Goal: Entertainment & Leisure: Consume media (video, audio)

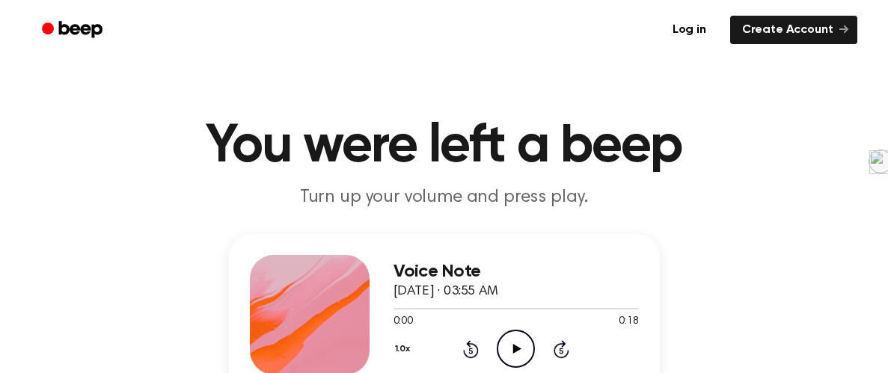
click at [505, 352] on icon "Play Audio" at bounding box center [516, 349] width 38 height 38
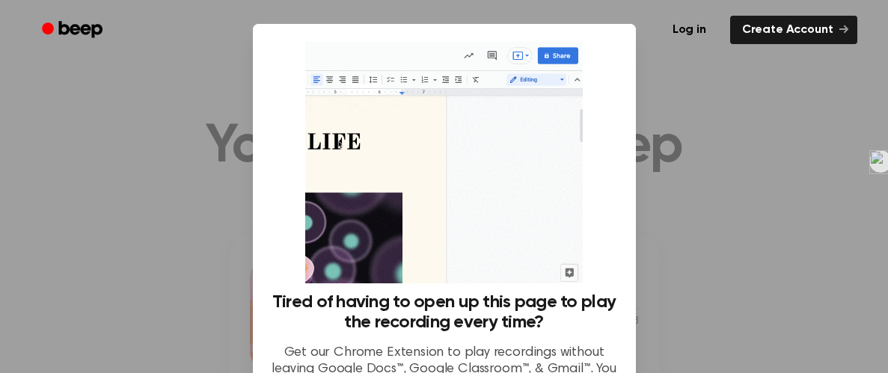
scroll to position [171, 0]
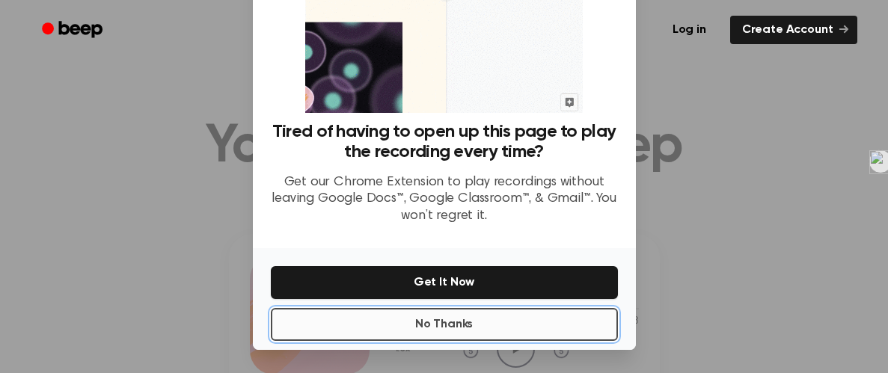
click at [541, 310] on button "No Thanks" at bounding box center [444, 324] width 347 height 33
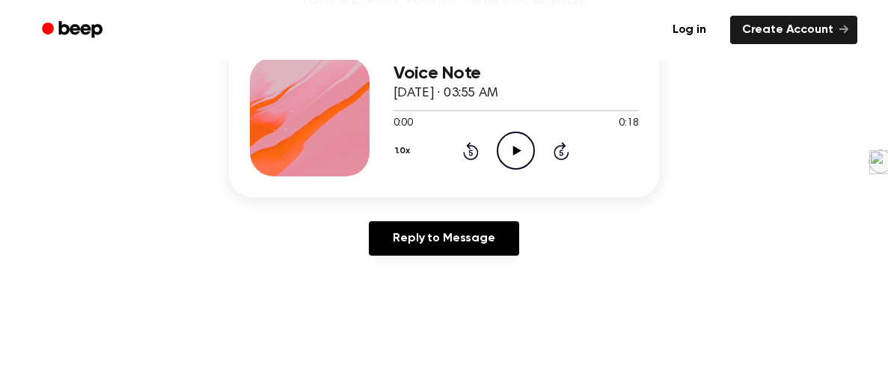
scroll to position [208, 0]
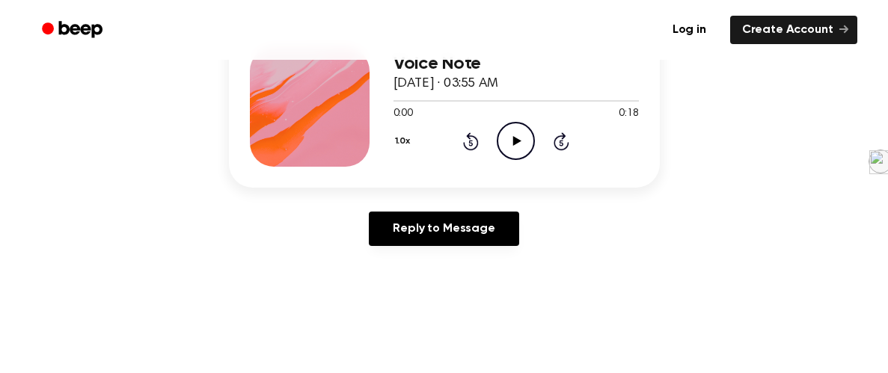
click at [514, 133] on icon "Play Audio" at bounding box center [516, 141] width 38 height 38
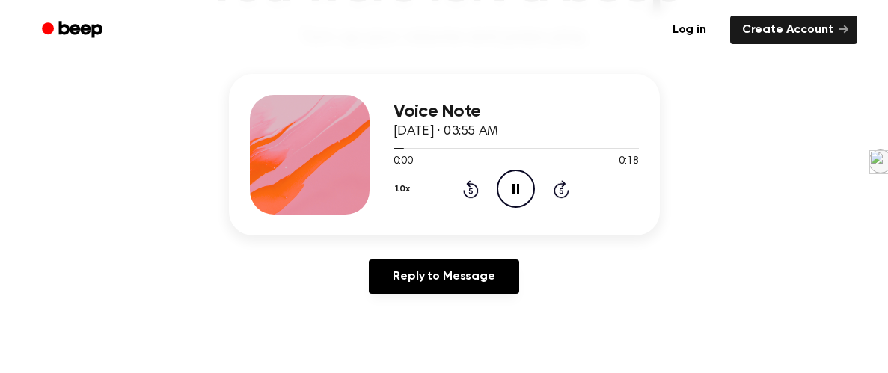
scroll to position [156, 0]
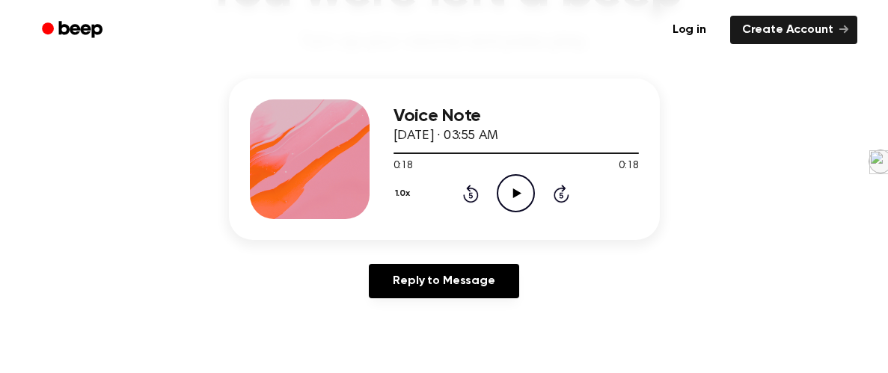
click at [521, 205] on icon "Play Audio" at bounding box center [516, 193] width 38 height 38
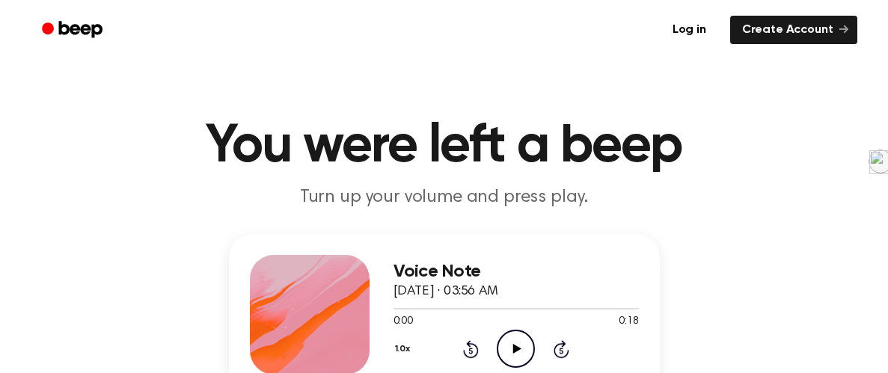
click at [523, 360] on icon "Play Audio" at bounding box center [516, 349] width 38 height 38
click at [516, 334] on icon "Play Audio" at bounding box center [516, 349] width 38 height 38
click at [510, 332] on icon "Play Audio" at bounding box center [516, 349] width 38 height 38
click at [502, 329] on div "0:00 0:42" at bounding box center [515, 322] width 245 height 16
click at [517, 341] on icon "Play Audio" at bounding box center [516, 349] width 38 height 38
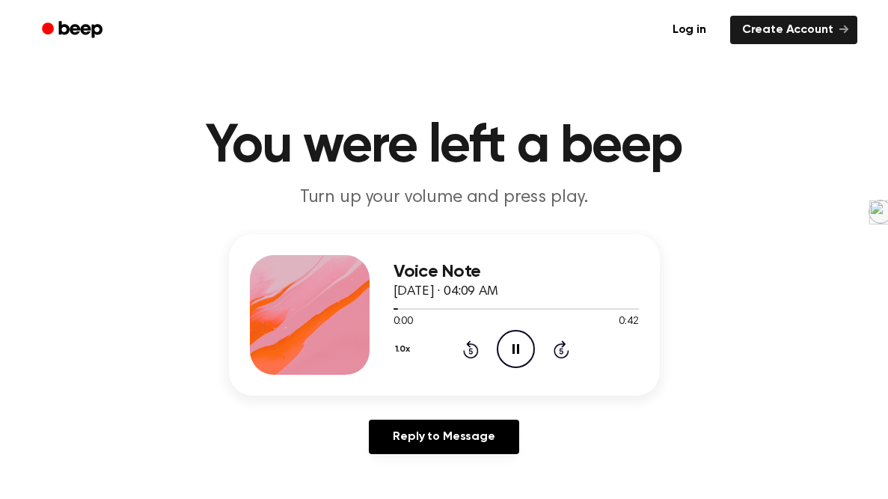
click at [547, 0] on div "Log in Create Account" at bounding box center [444, 30] width 826 height 60
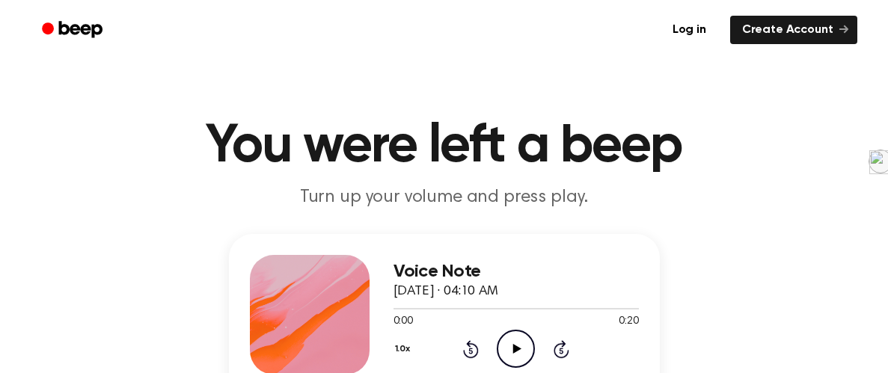
click at [518, 339] on icon "Play Audio" at bounding box center [516, 349] width 38 height 38
click at [518, 349] on icon at bounding box center [517, 349] width 8 height 10
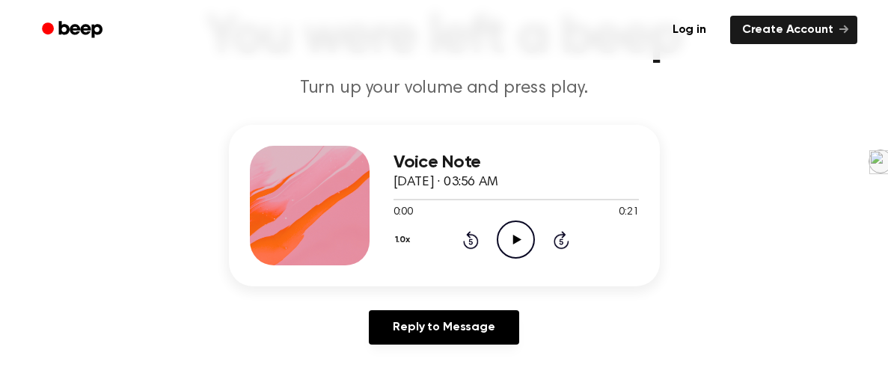
scroll to position [118, 0]
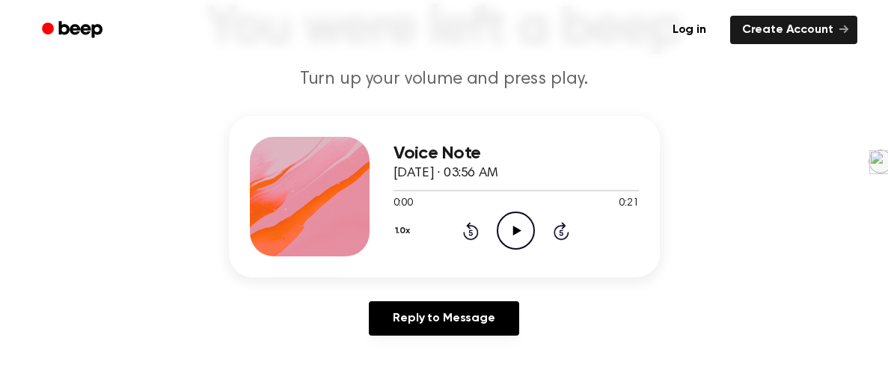
click at [524, 231] on icon "Play Audio" at bounding box center [516, 231] width 38 height 38
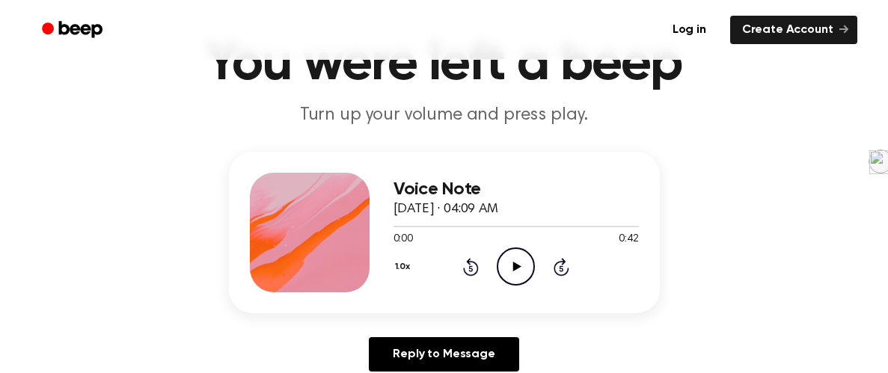
scroll to position [85, 0]
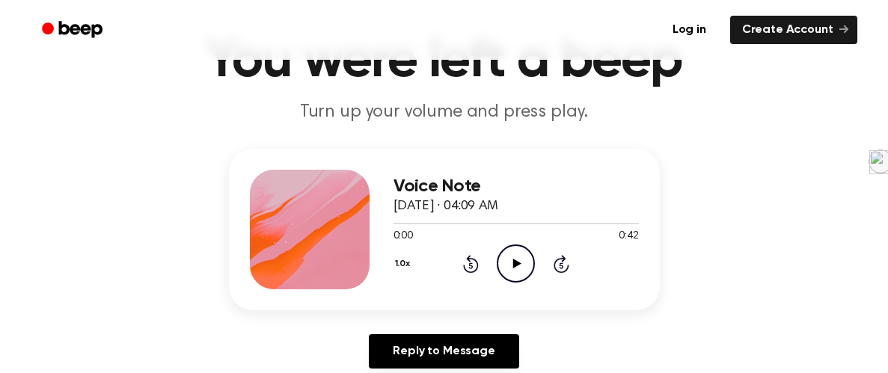
click at [524, 255] on icon "Play Audio" at bounding box center [516, 264] width 38 height 38
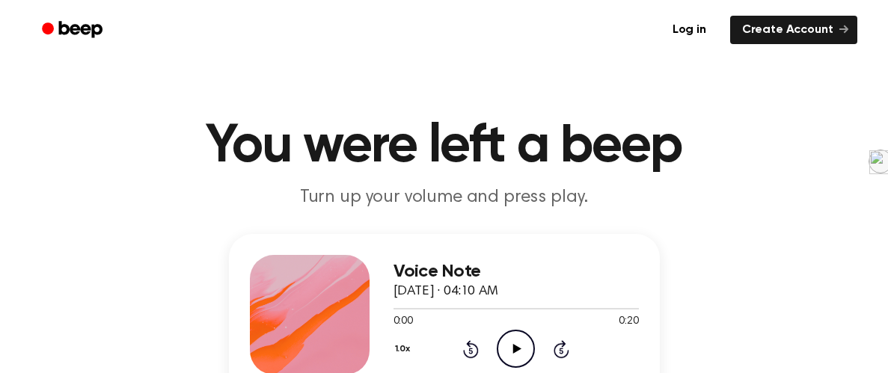
click at [498, 343] on circle at bounding box center [515, 349] width 37 height 37
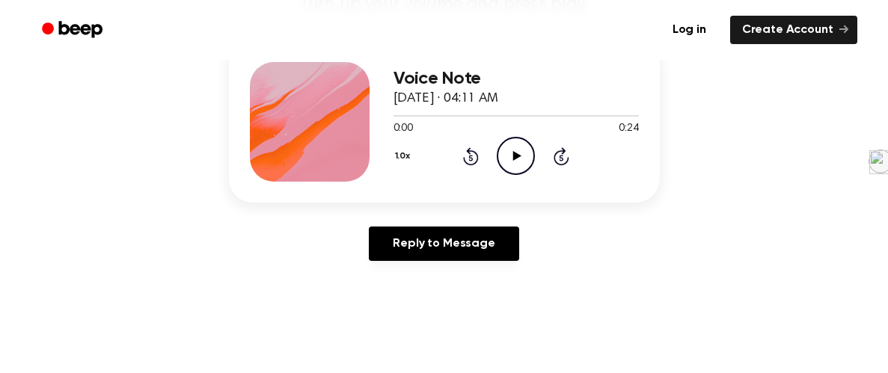
scroll to position [205, 0]
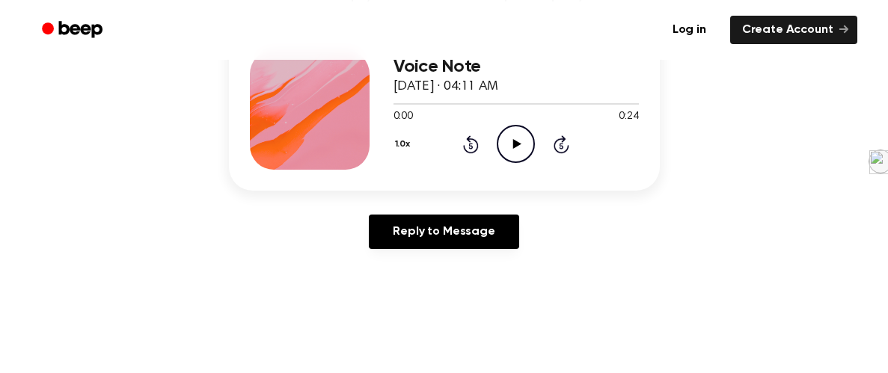
click at [513, 135] on icon "Play Audio" at bounding box center [516, 144] width 38 height 38
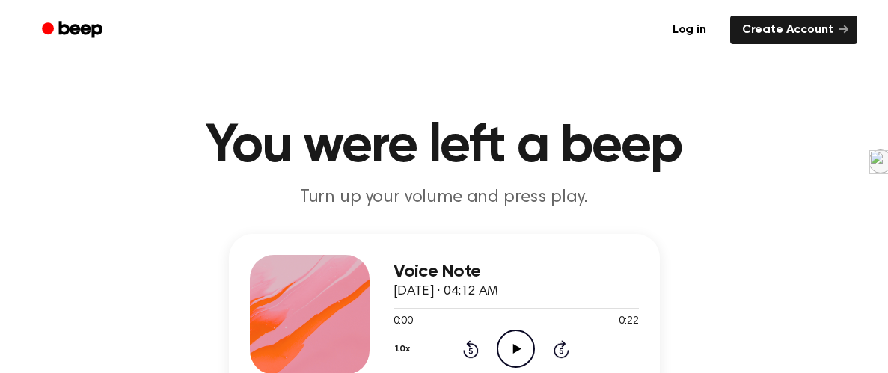
click at [513, 355] on icon "Play Audio" at bounding box center [516, 349] width 38 height 38
click at [506, 345] on icon "Play Audio" at bounding box center [516, 349] width 38 height 38
